Goal: Task Accomplishment & Management: Complete application form

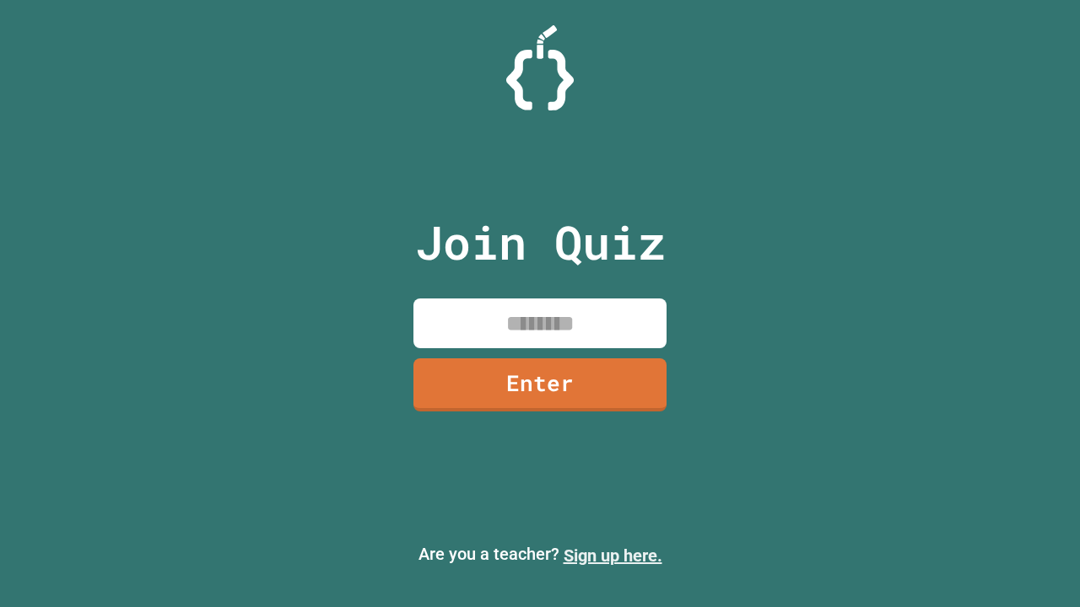
click at [613, 556] on link "Sign up here." at bounding box center [613, 556] width 99 height 20
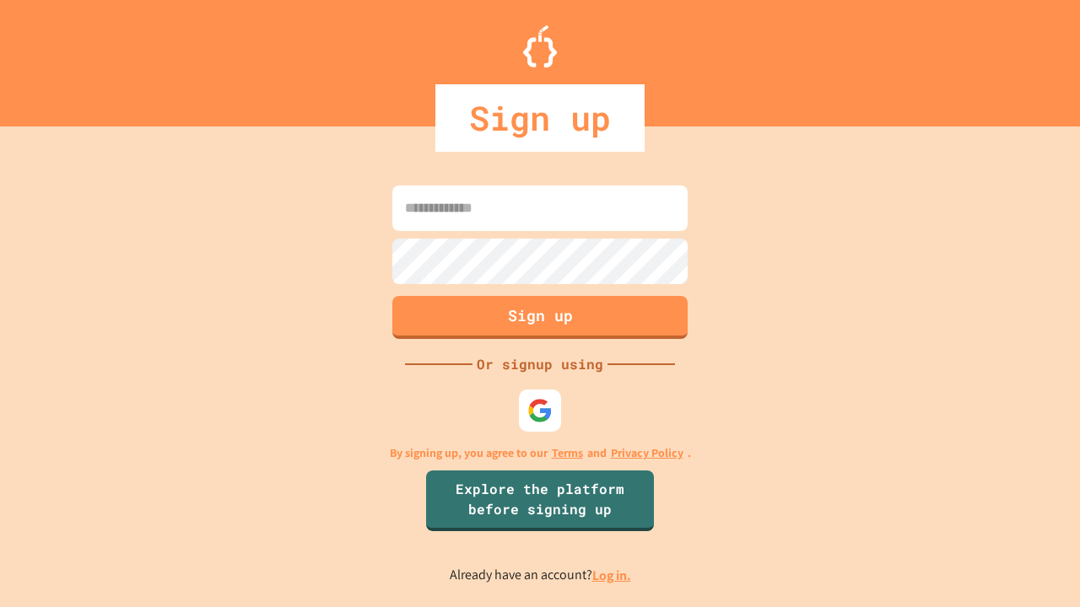
click at [613, 575] on link "Log in." at bounding box center [611, 576] width 39 height 18
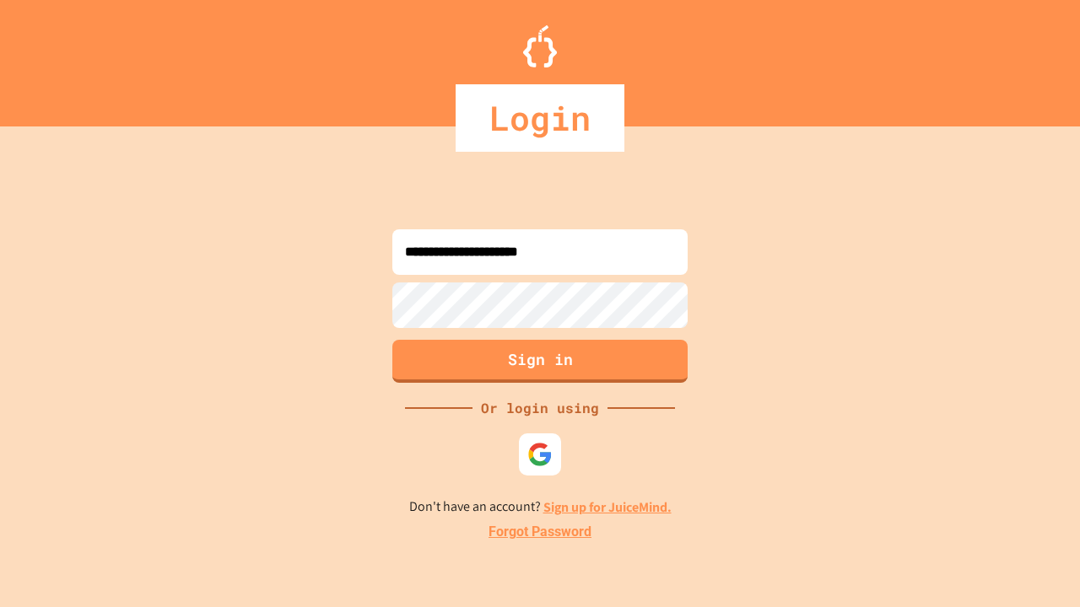
type input "**********"
